Goal: Complete application form

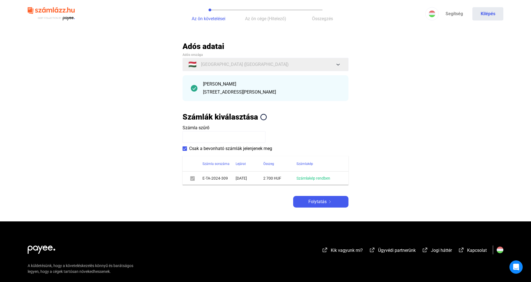
click at [328, 201] on div "Adós adatai Adós országa 🇭🇺 [GEOGRAPHIC_DATA] ([GEOGRAPHIC_DATA]) [PERSON_NAME]…" at bounding box center [265, 124] width 166 height 166
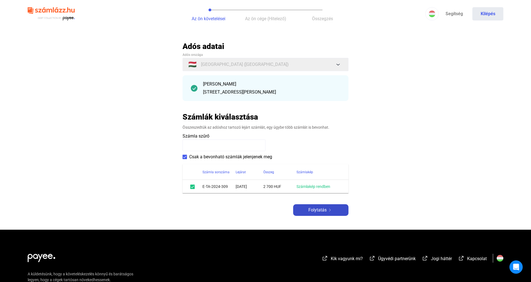
click at [324, 207] on span "Folytatás" at bounding box center [317, 209] width 18 height 7
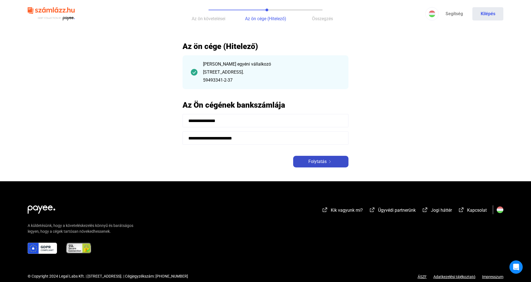
click at [327, 159] on div "Folytatás" at bounding box center [321, 161] width 52 height 7
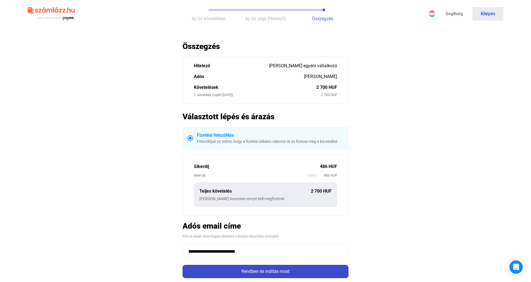
click at [312, 275] on button "Rendben és indítás most" at bounding box center [265, 270] width 166 height 13
